Goal: Information Seeking & Learning: Learn about a topic

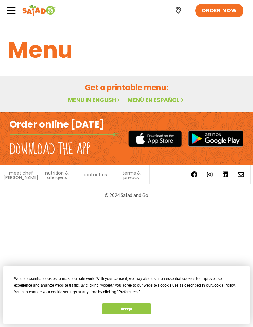
click at [97, 103] on link "Menu in English" at bounding box center [94, 100] width 53 height 8
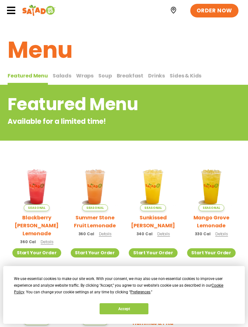
click at [14, 8] on icon at bounding box center [11, 11] width 10 height 10
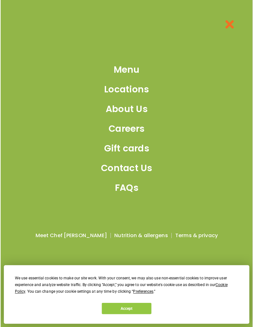
scroll to position [184, 0]
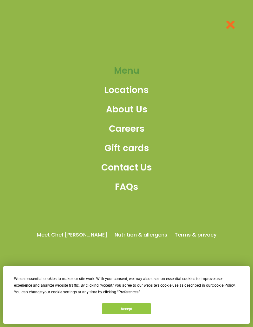
click at [130, 71] on span "Menu" at bounding box center [126, 70] width 25 height 13
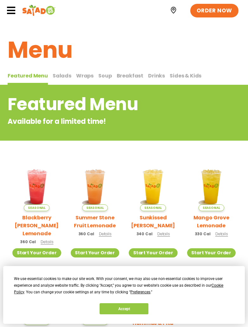
click at [60, 73] on span "Salads" at bounding box center [62, 75] width 19 height 7
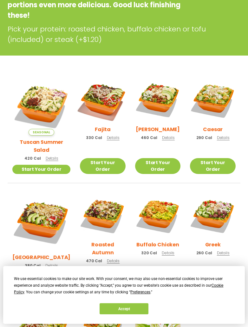
scroll to position [159, 0]
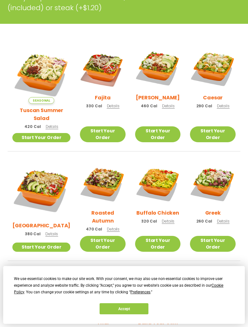
click at [162, 218] on span "Details" at bounding box center [168, 220] width 13 height 5
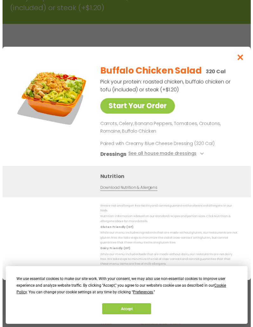
scroll to position [148, 0]
